Goal: Information Seeking & Learning: Understand process/instructions

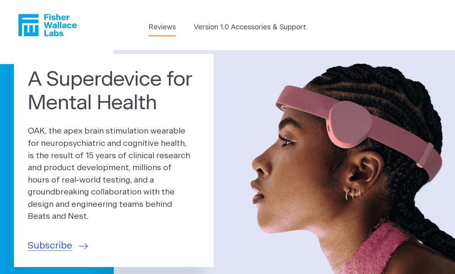
click at [165, 28] on link "Reviews" at bounding box center [162, 27] width 27 height 10
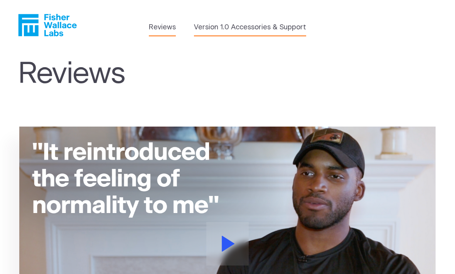
click at [245, 30] on link "Version 1.0 Accessories & Support" at bounding box center [250, 27] width 112 height 10
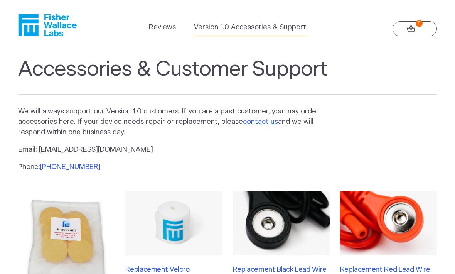
click at [74, 167] on link "(800) 692-4380" at bounding box center [70, 166] width 61 height 7
click at [288, 24] on link "Version 1.0 Accessories & Support" at bounding box center [250, 27] width 112 height 10
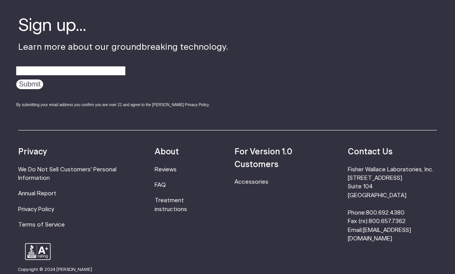
scroll to position [495, 0]
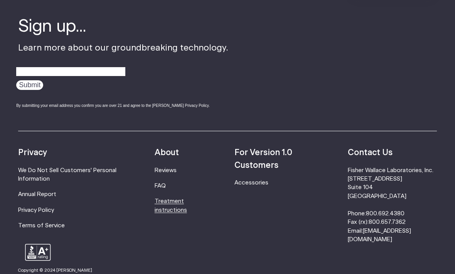
click at [177, 203] on link "Treatment instructions" at bounding box center [171, 205] width 32 height 14
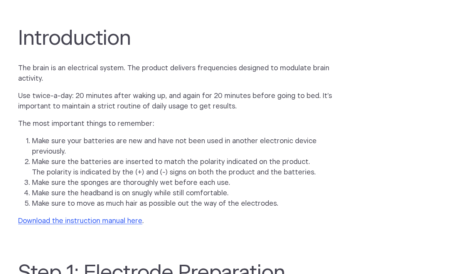
scroll to position [432, 0]
click at [109, 218] on link "Download the instruction manual here" at bounding box center [80, 221] width 124 height 7
